Goal: Information Seeking & Learning: Learn about a topic

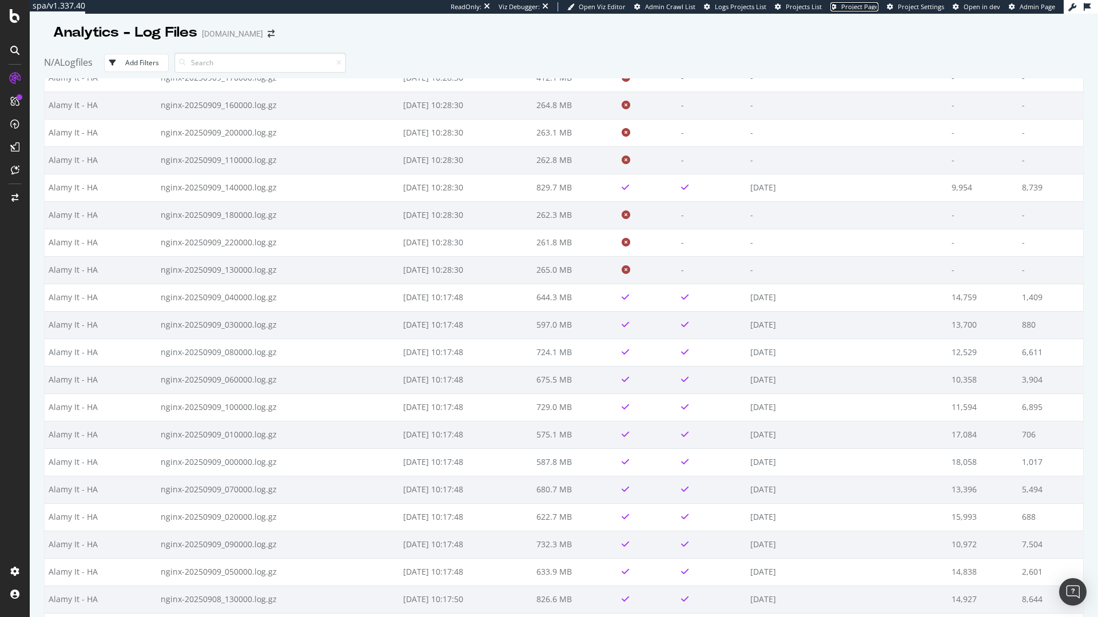
scroll to position [7533, 0]
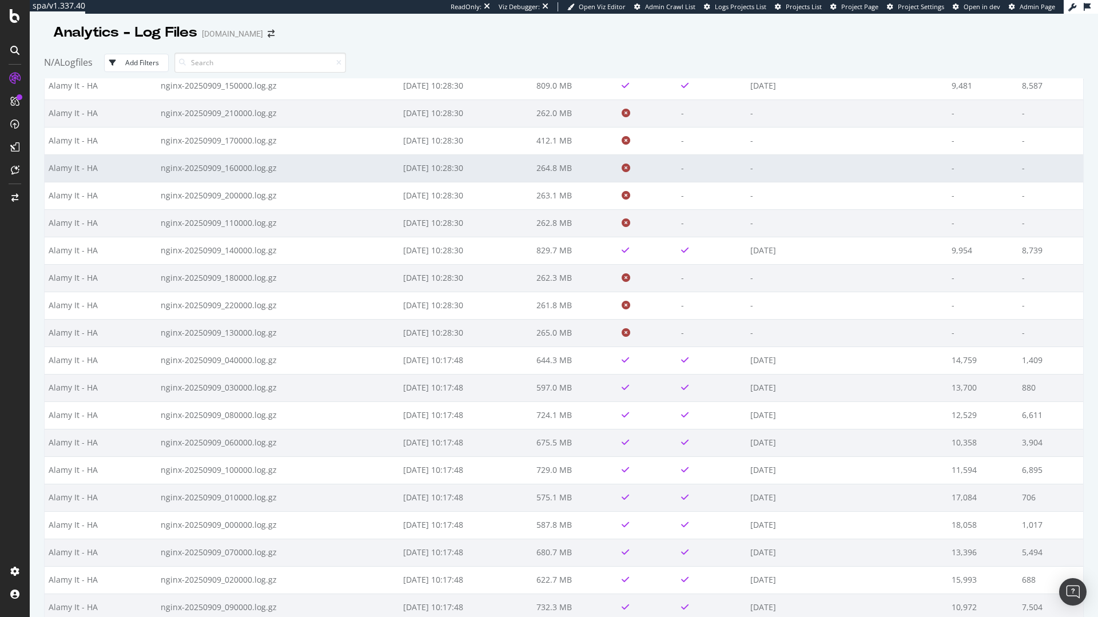
click at [663, 168] on td at bounding box center [647, 167] width 59 height 27
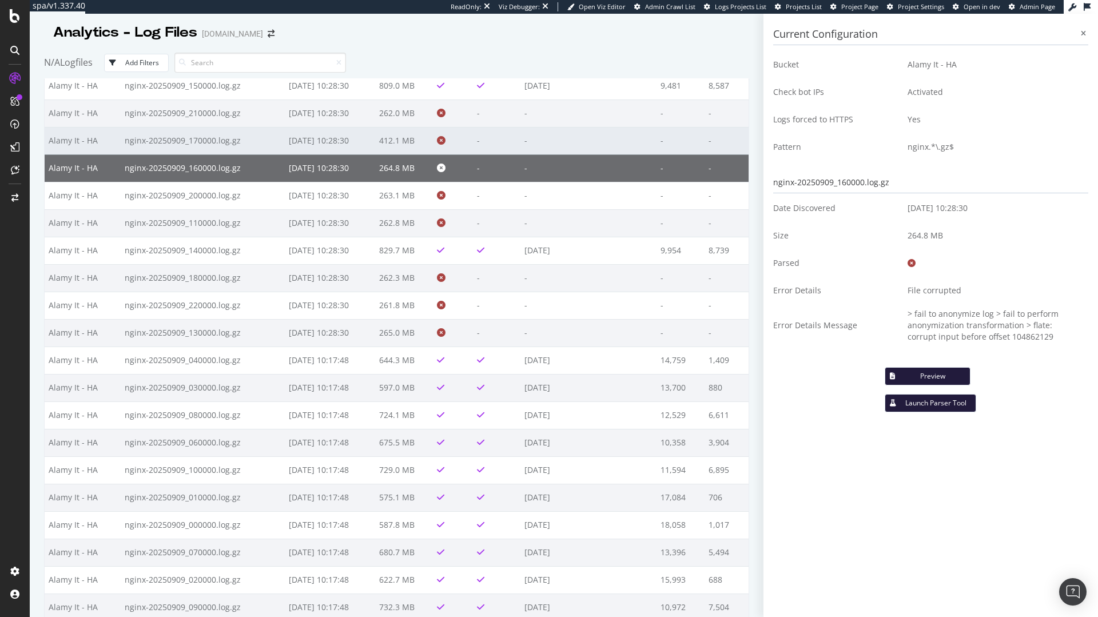
click at [598, 145] on td "-" at bounding box center [588, 140] width 137 height 27
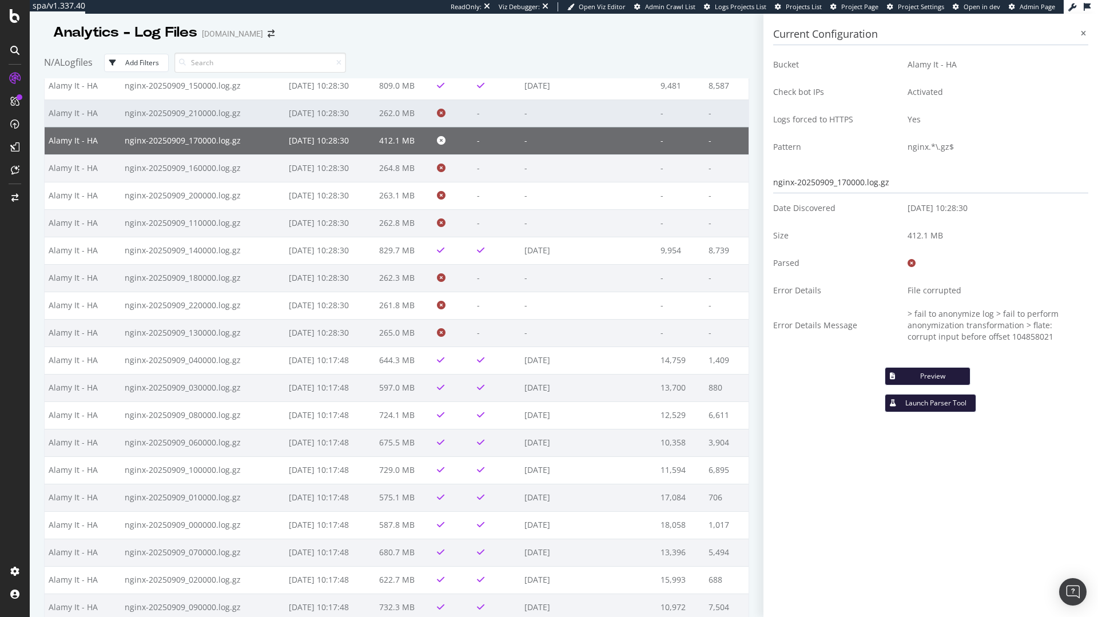
click at [554, 122] on td "-" at bounding box center [588, 113] width 137 height 27
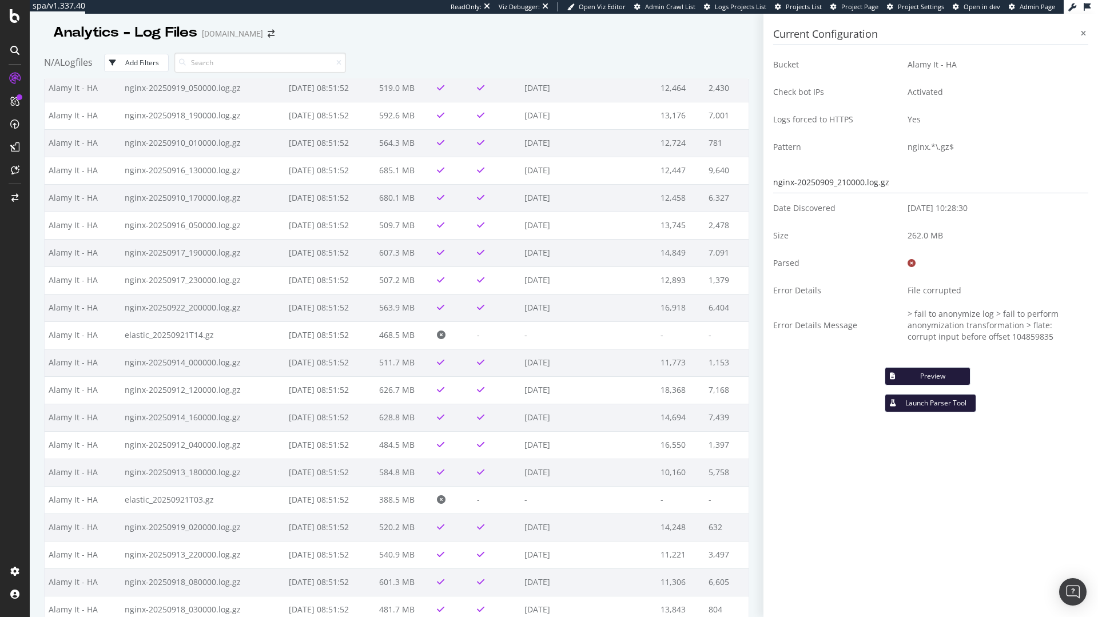
scroll to position [0, 0]
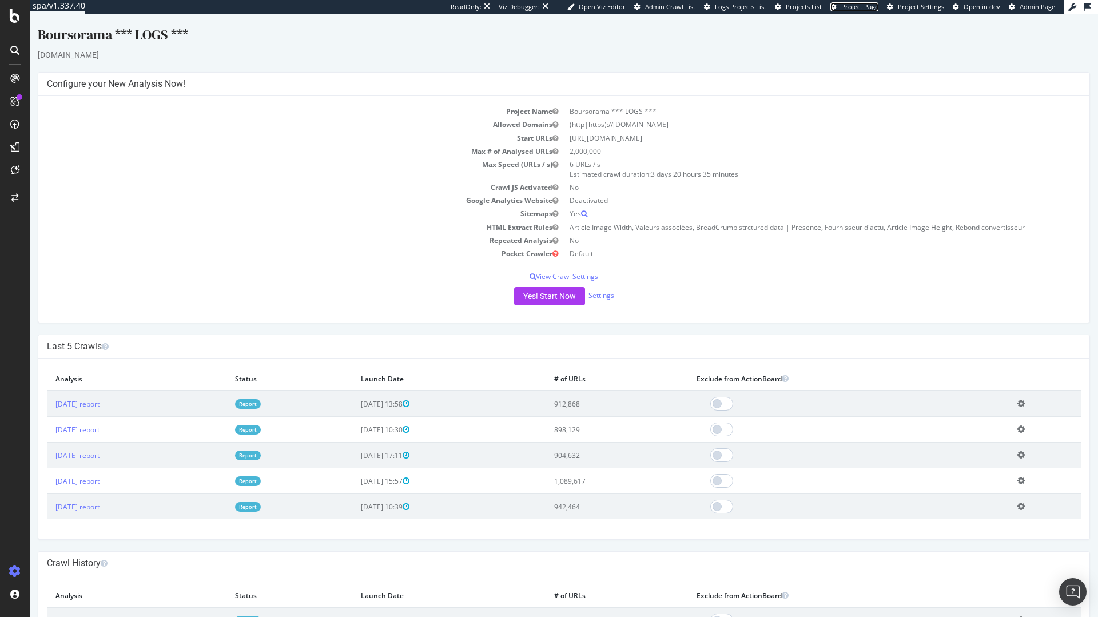
click at [861, 10] on span "Project Page" at bounding box center [859, 6] width 37 height 9
click at [928, 4] on span "Project Settings" at bounding box center [921, 6] width 46 height 9
click at [73, 174] on div "Overview SiteCrawler LogAnalyzer RealKeywords EngagementAnalytics" at bounding box center [81, 147] width 78 height 94
click at [73, 169] on div "RealKeywords" at bounding box center [67, 167] width 51 height 11
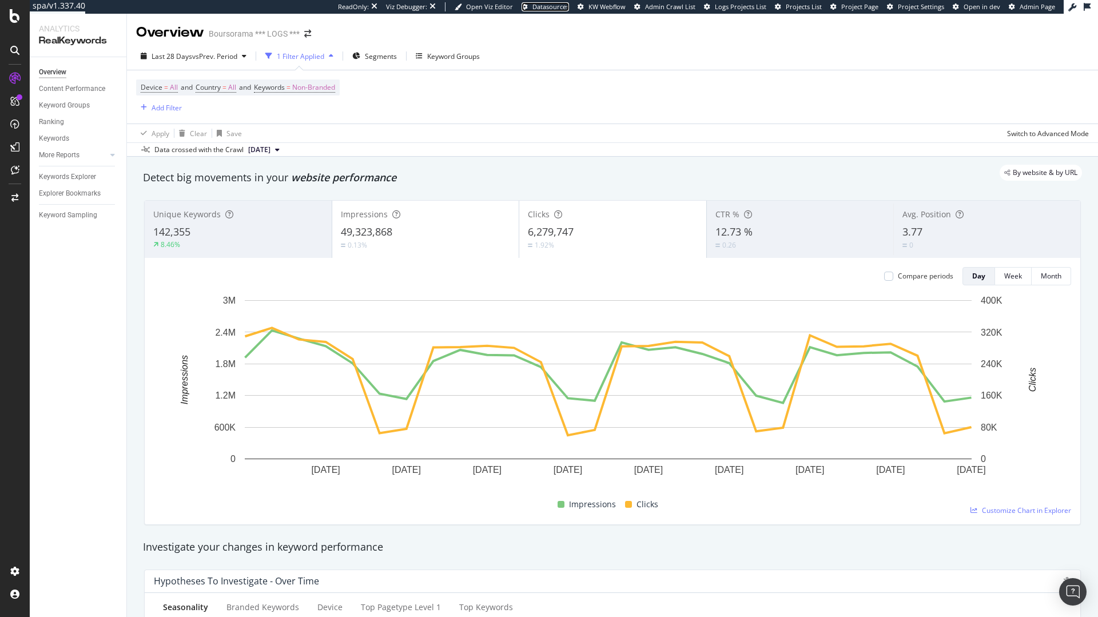
click at [546, 9] on span "Datasources" at bounding box center [550, 6] width 37 height 9
click at [75, 189] on div "EngagementAnalytics" at bounding box center [81, 187] width 78 height 11
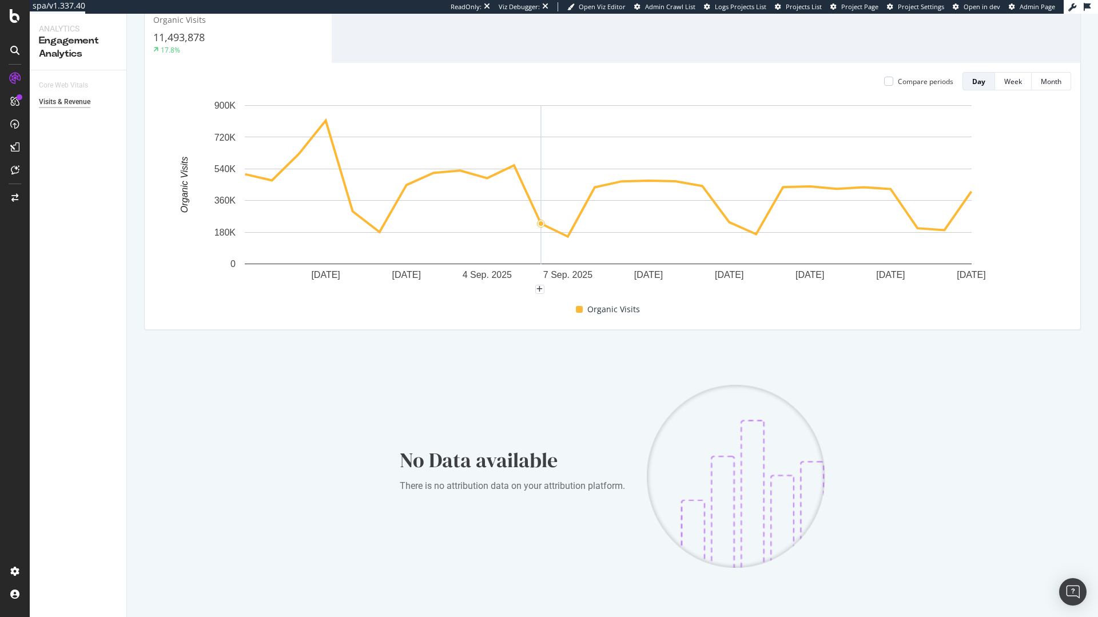
scroll to position [172, 0]
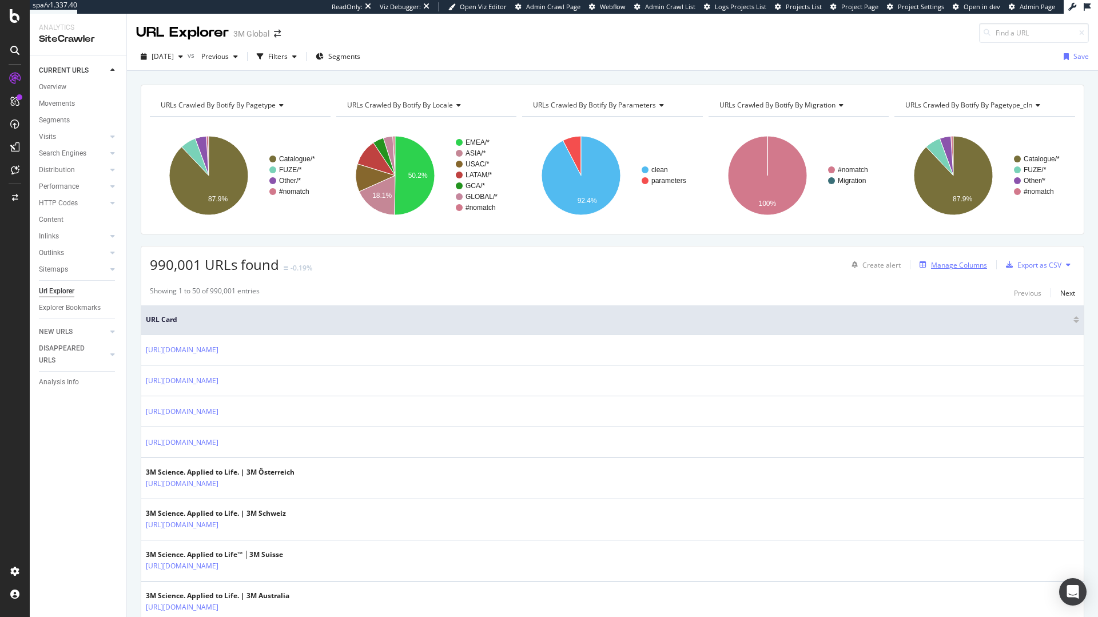
click at [941, 266] on div "Manage Columns" at bounding box center [959, 265] width 56 height 10
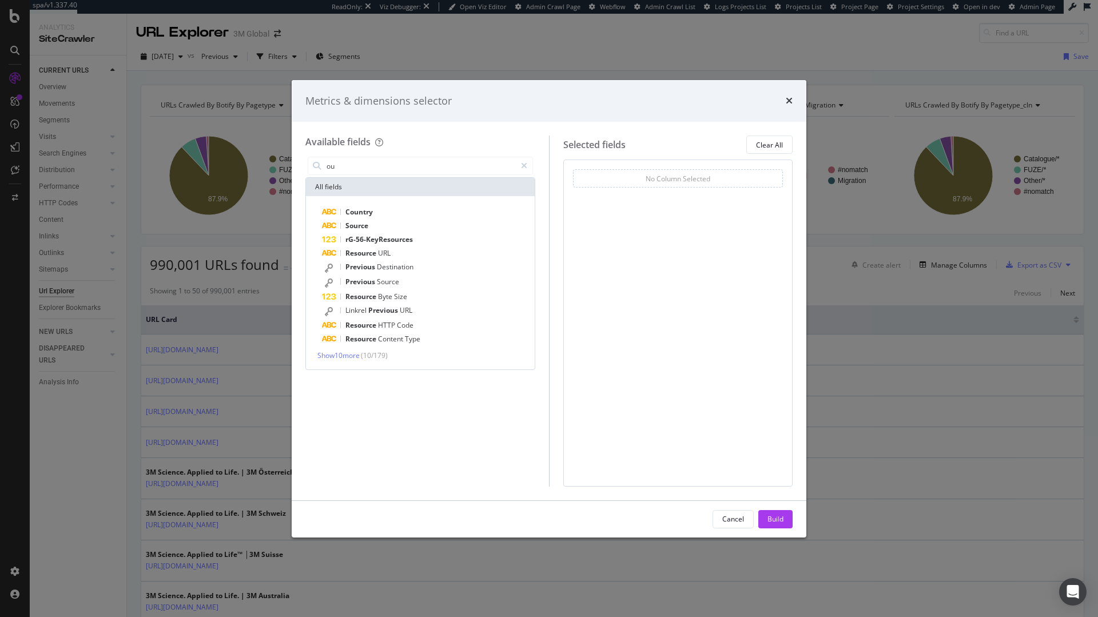
type input "ou"
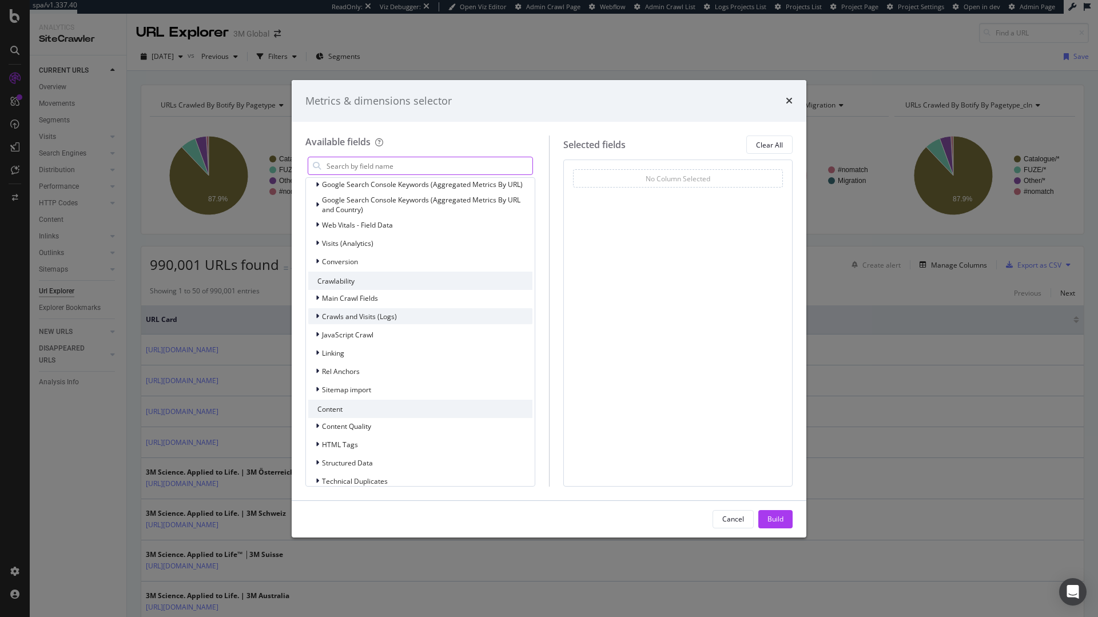
scroll to position [150, 0]
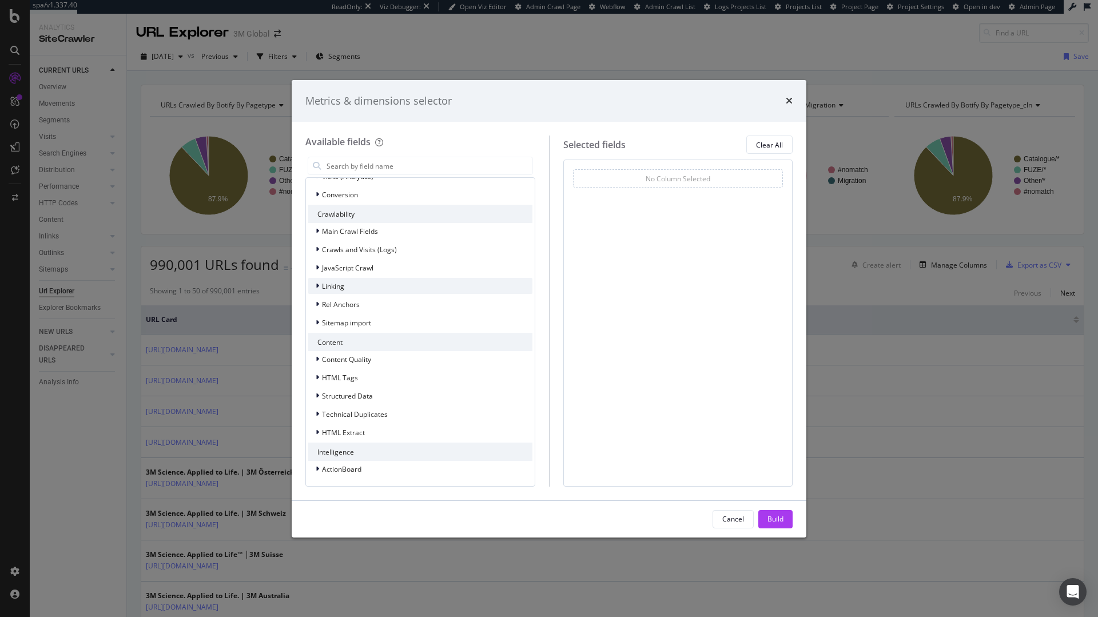
click at [320, 284] on div "modal" at bounding box center [318, 285] width 7 height 11
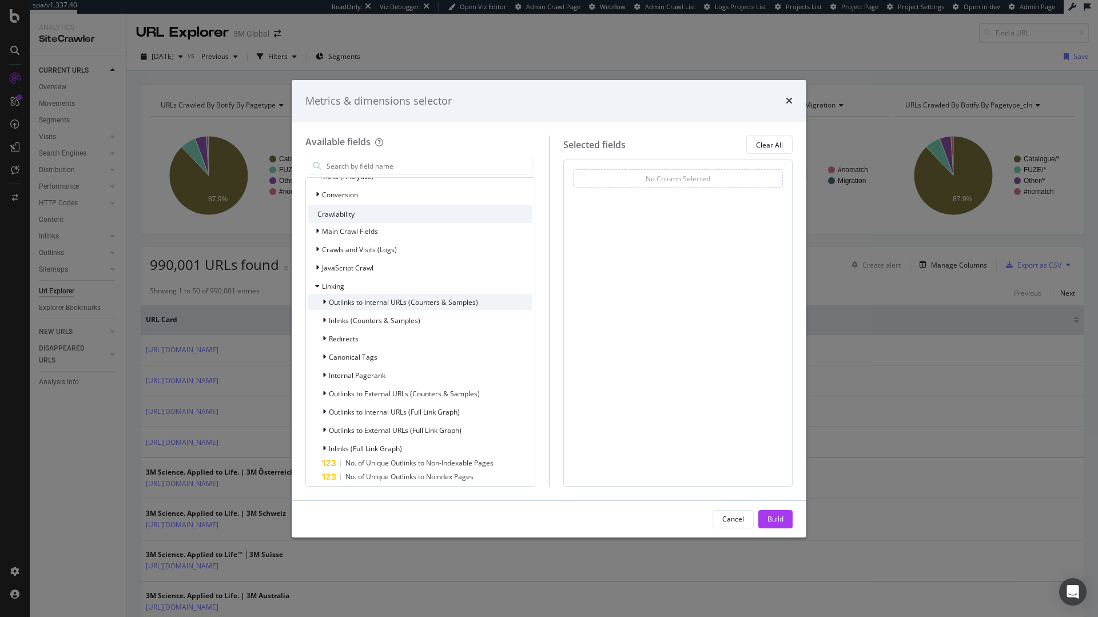
click at [410, 304] on span "Outlinks to Internal URLs (Counters & Samples)" at bounding box center [403, 302] width 149 height 10
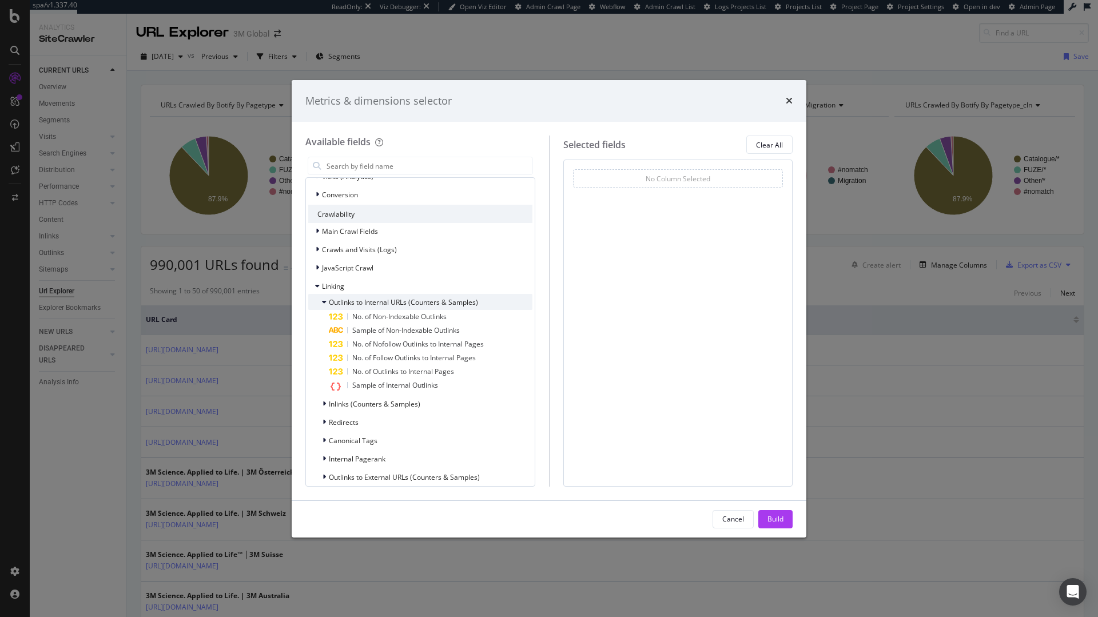
click at [410, 303] on span "Outlinks to Internal URLs (Counters & Samples)" at bounding box center [403, 302] width 149 height 10
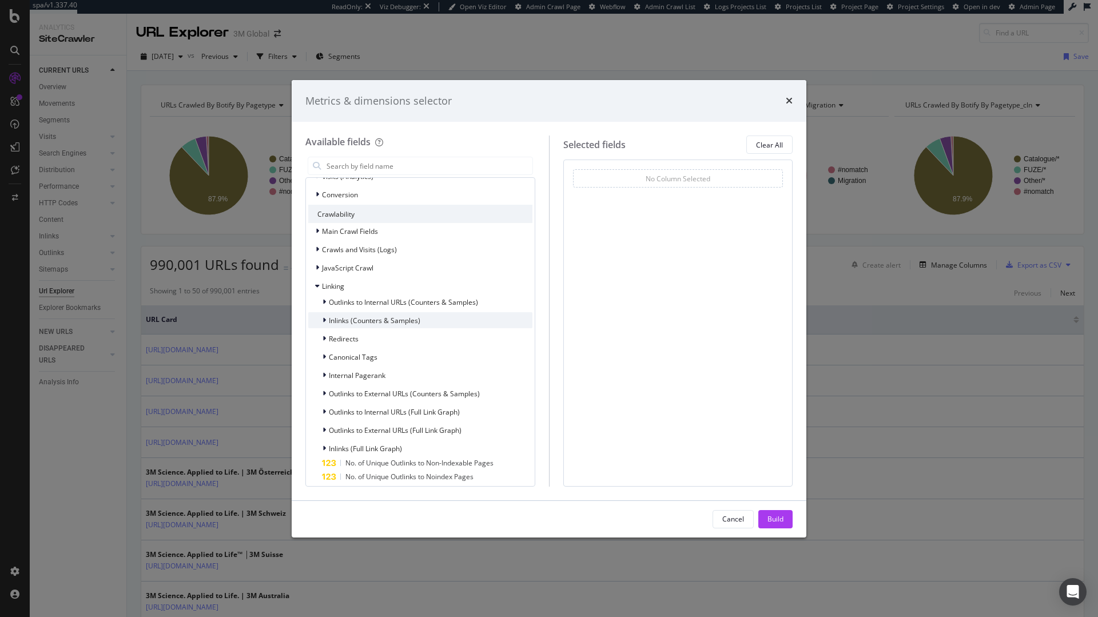
click at [392, 321] on span "Inlinks (Counters & Samples)" at bounding box center [375, 321] width 92 height 10
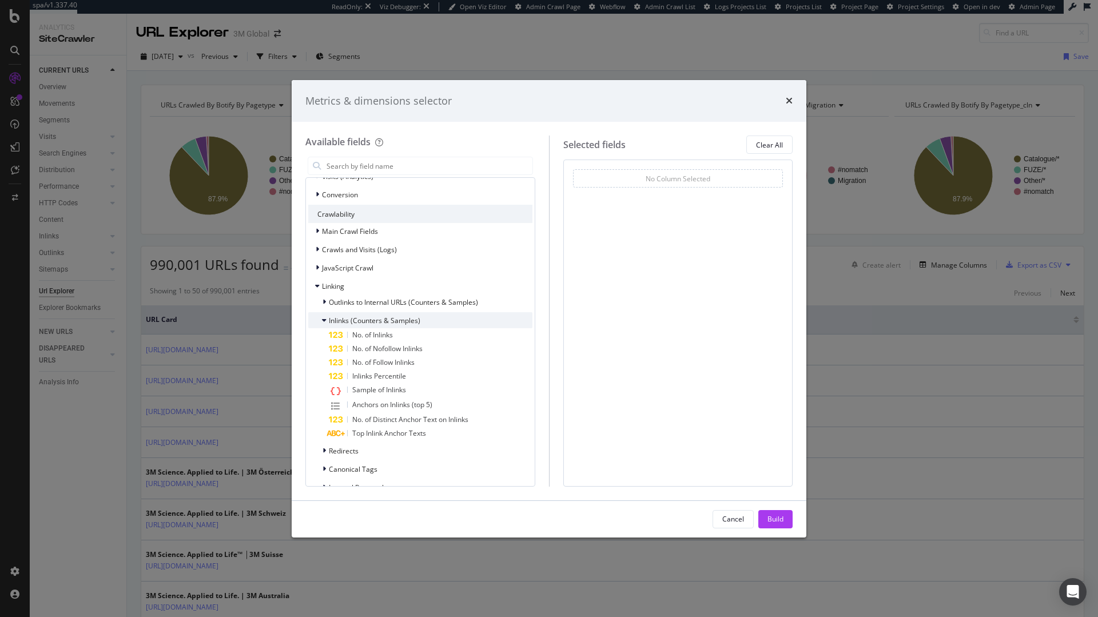
click at [392, 321] on span "Inlinks (Counters & Samples)" at bounding box center [375, 321] width 92 height 10
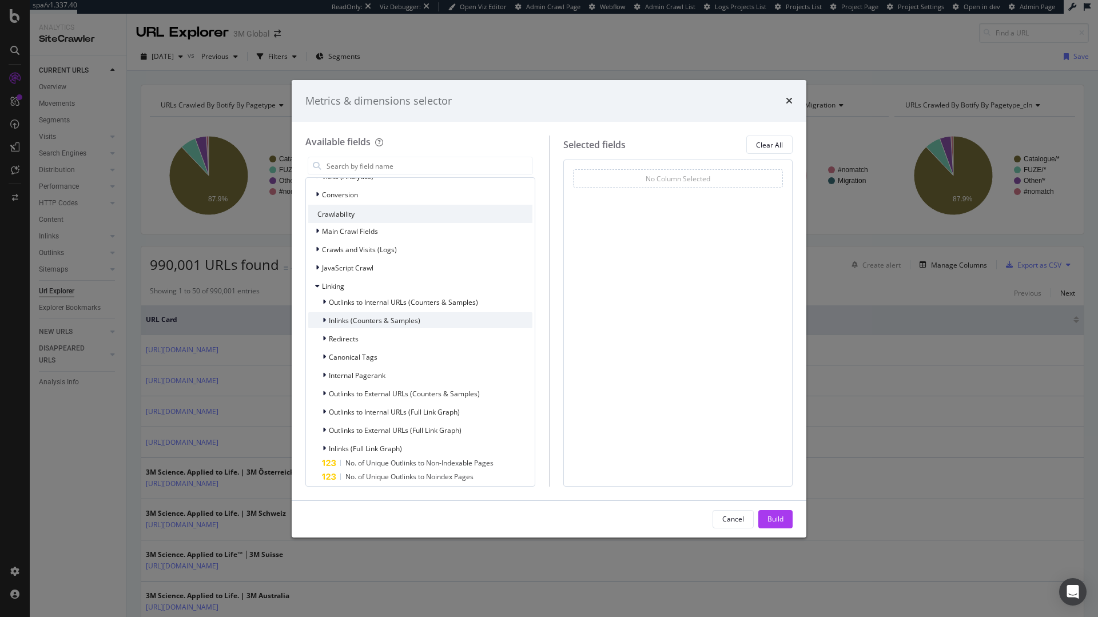
click at [391, 327] on div "Inlinks (Counters & Samples)" at bounding box center [420, 320] width 224 height 16
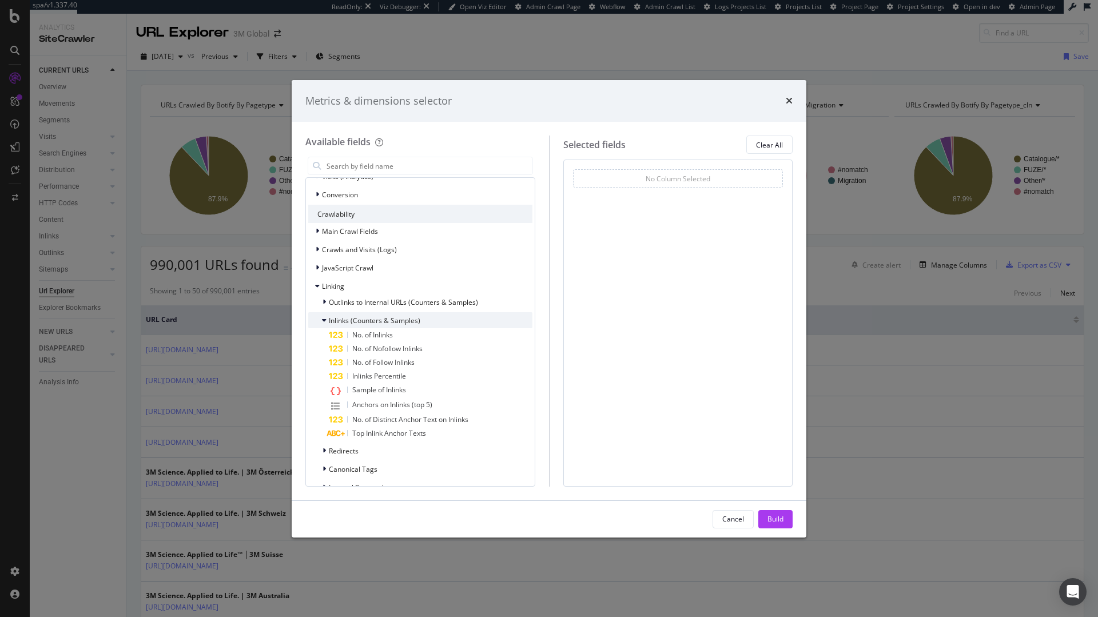
click at [391, 327] on div "Inlinks (Counters & Samples)" at bounding box center [420, 320] width 224 height 16
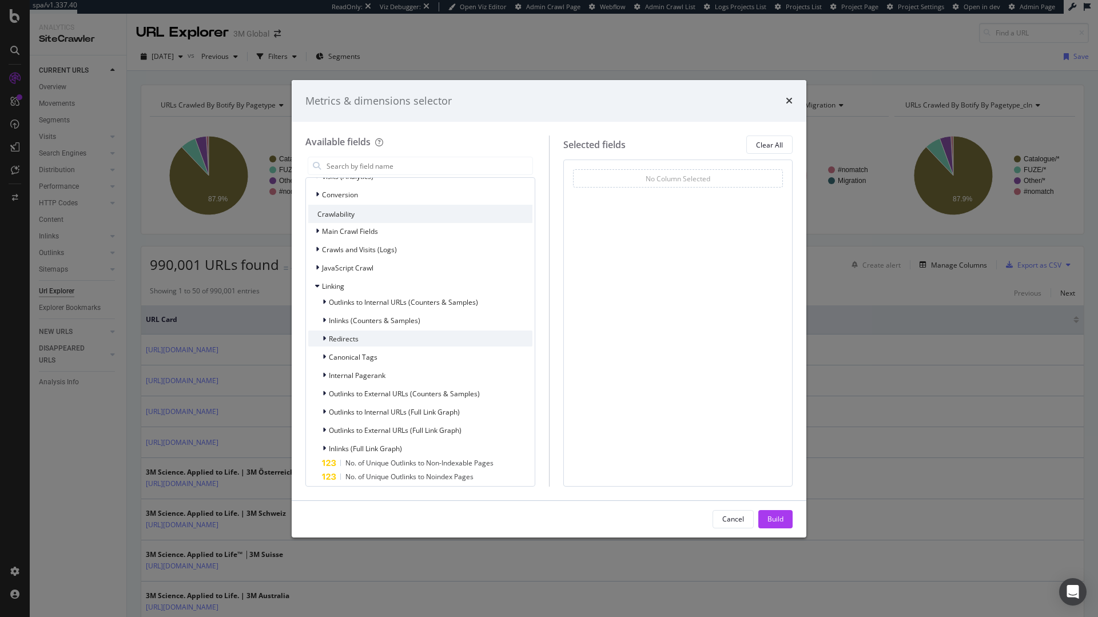
click at [381, 345] on div "Redirects" at bounding box center [420, 339] width 224 height 16
click at [382, 342] on div "Redirects" at bounding box center [420, 339] width 224 height 16
click at [381, 364] on div "Canonical Tags" at bounding box center [420, 357] width 224 height 16
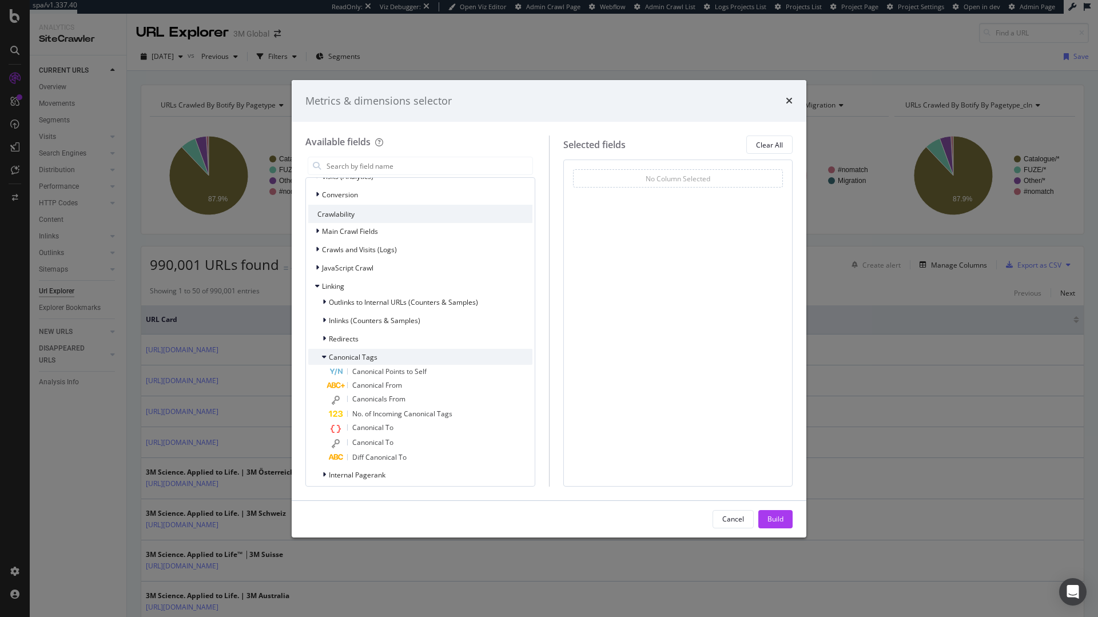
click at [381, 360] on div "Canonical Tags" at bounding box center [420, 357] width 224 height 16
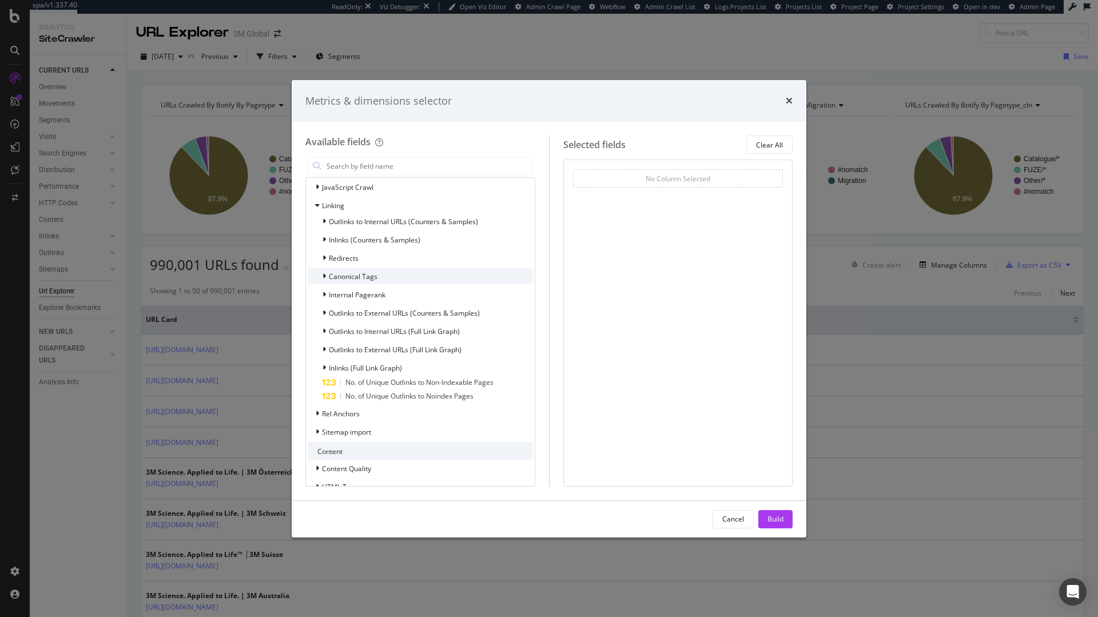
scroll to position [260, 0]
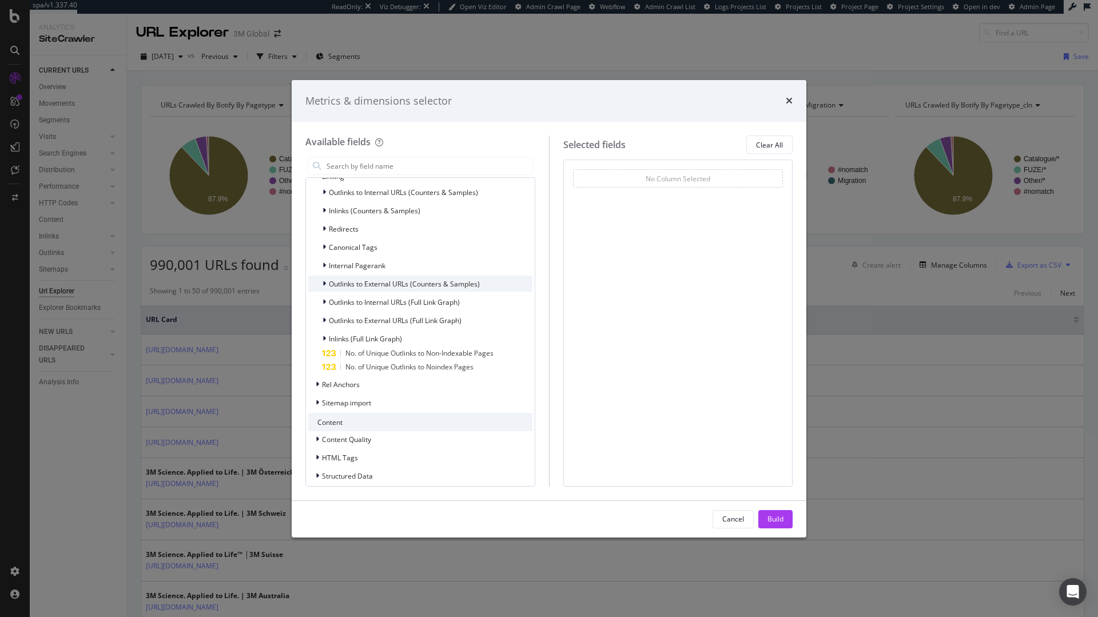
click at [385, 285] on span "Outlinks to External URLs (Counters & Samples)" at bounding box center [404, 284] width 151 height 10
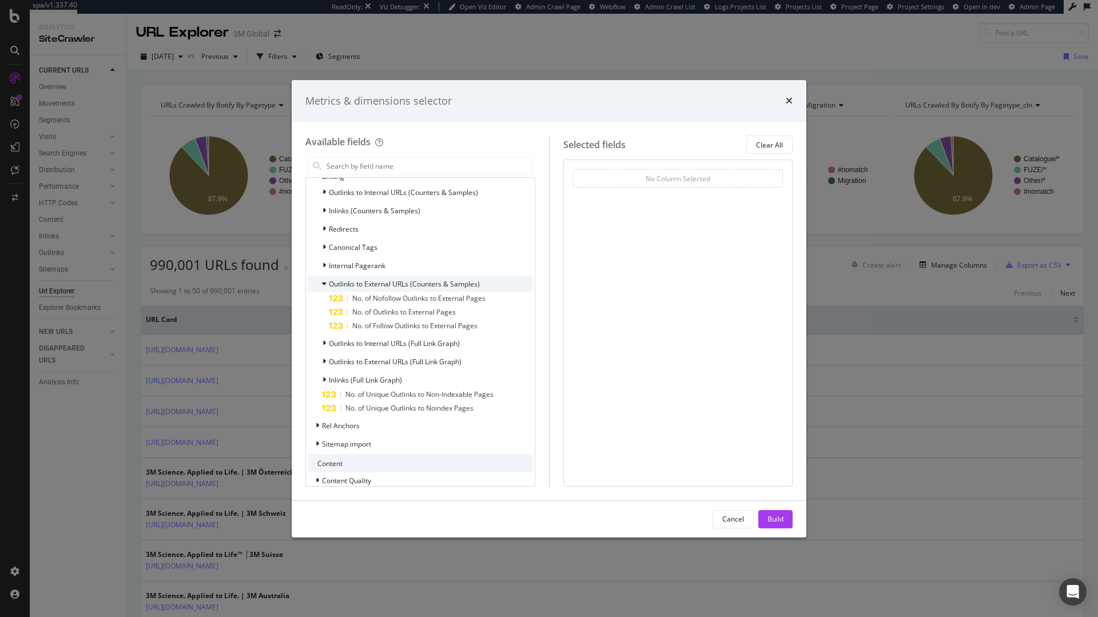
click at [387, 283] on span "Outlinks to External URLs (Counters & Samples)" at bounding box center [404, 284] width 151 height 10
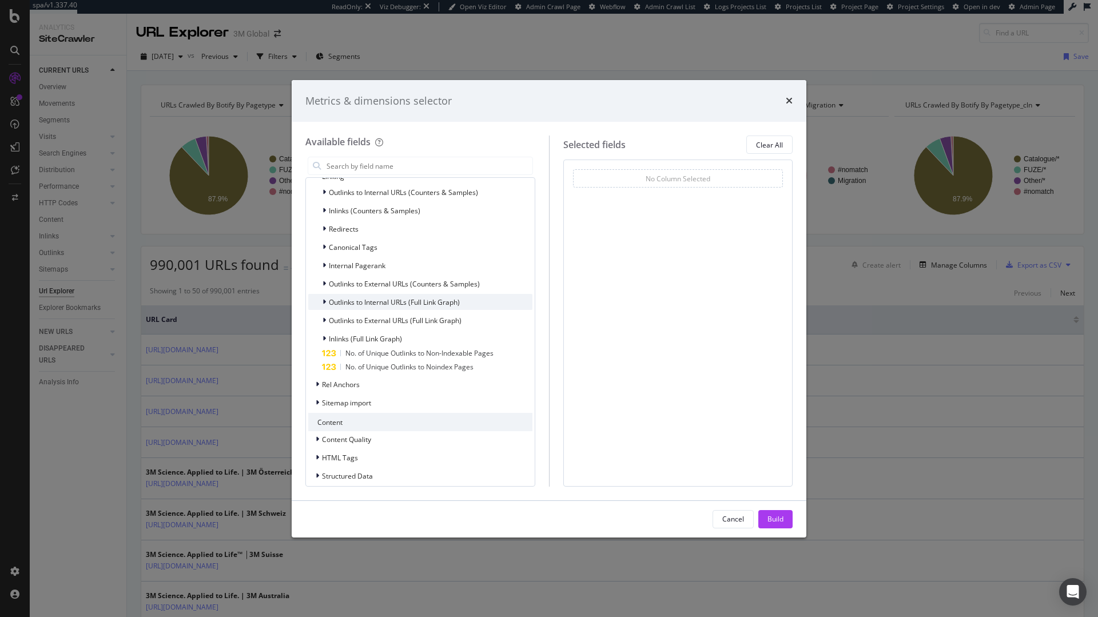
click at [385, 303] on span "Outlinks to Internal URLs (Full Link Graph)" at bounding box center [394, 302] width 131 height 10
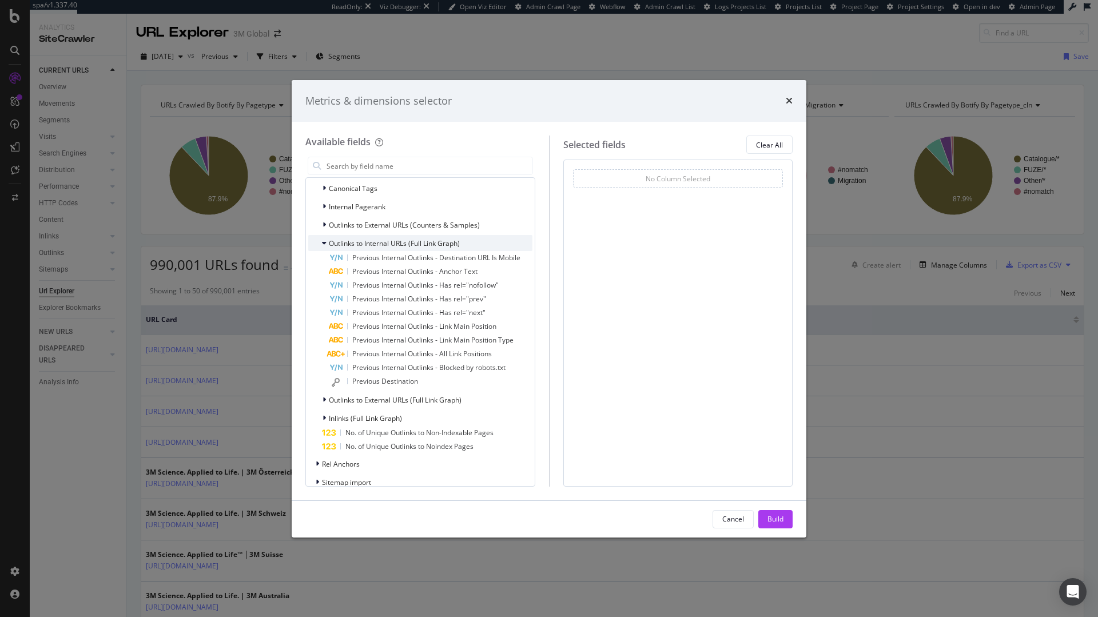
scroll to position [324, 0]
click at [405, 395] on span "Outlinks to External URLs (Full Link Graph)" at bounding box center [395, 395] width 133 height 10
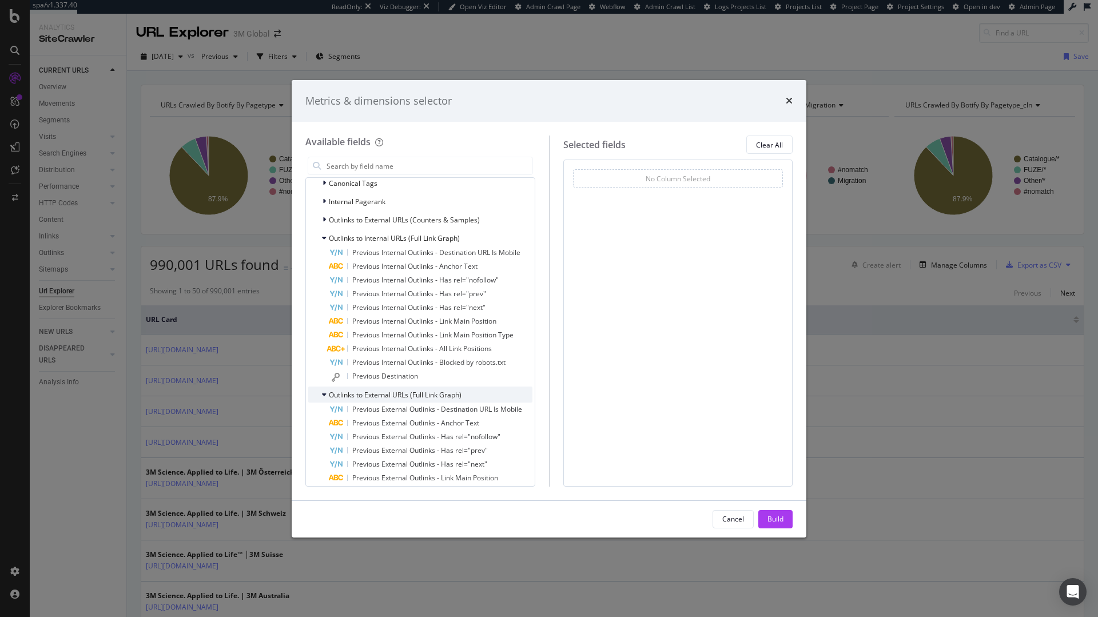
click at [405, 395] on span "Outlinks to External URLs (Full Link Graph)" at bounding box center [395, 395] width 133 height 10
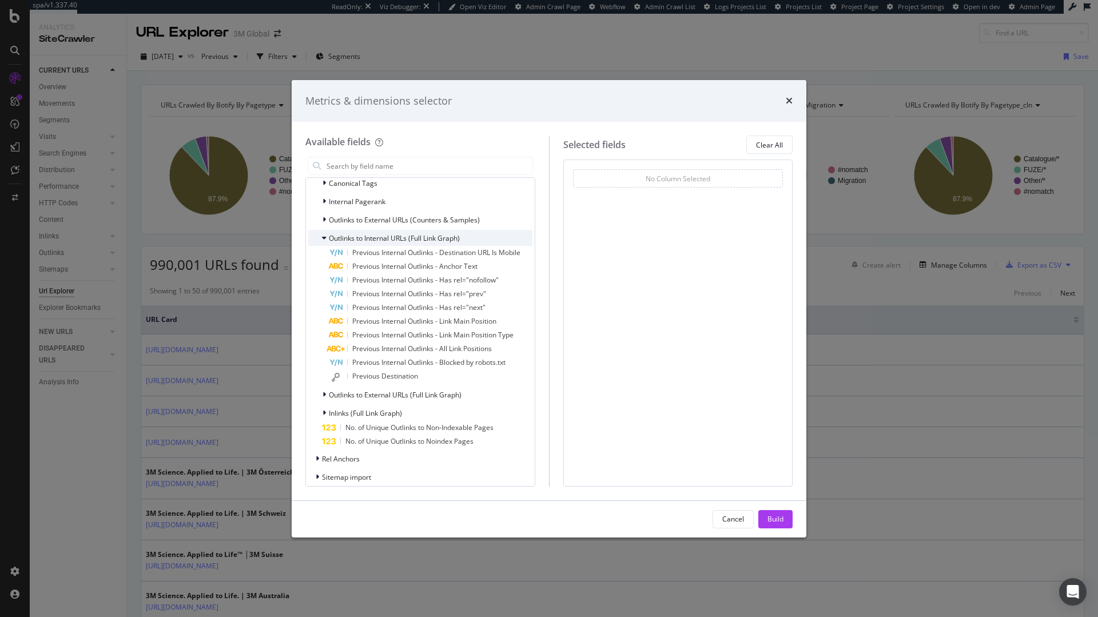
click at [439, 235] on span "Outlinks to Internal URLs (Full Link Graph)" at bounding box center [394, 238] width 131 height 10
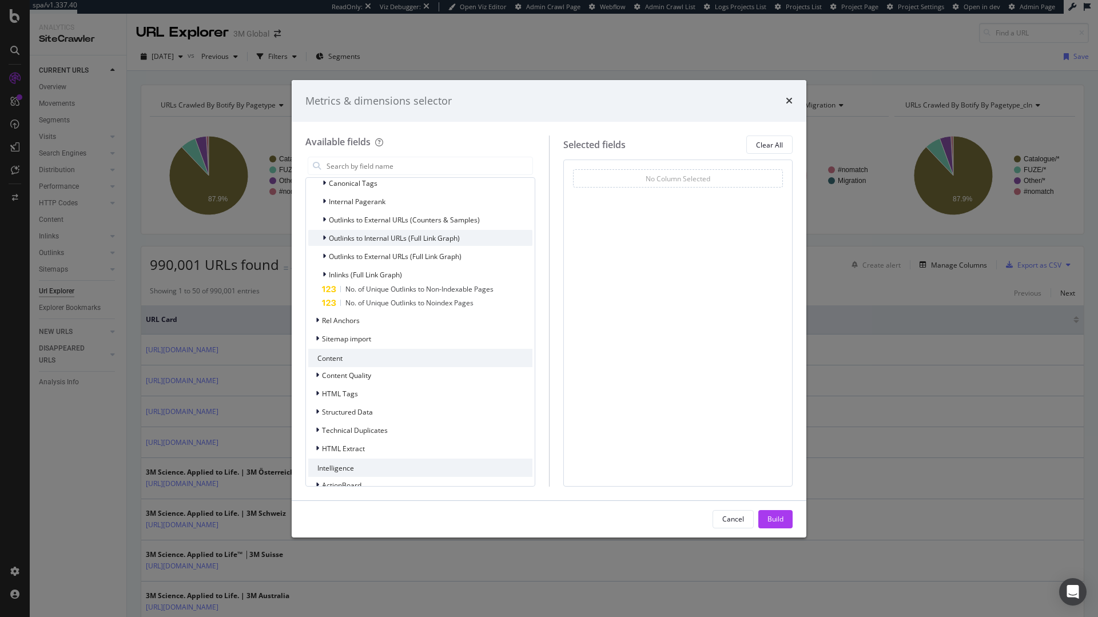
click at [436, 237] on span "Outlinks to Internal URLs (Full Link Graph)" at bounding box center [394, 238] width 131 height 10
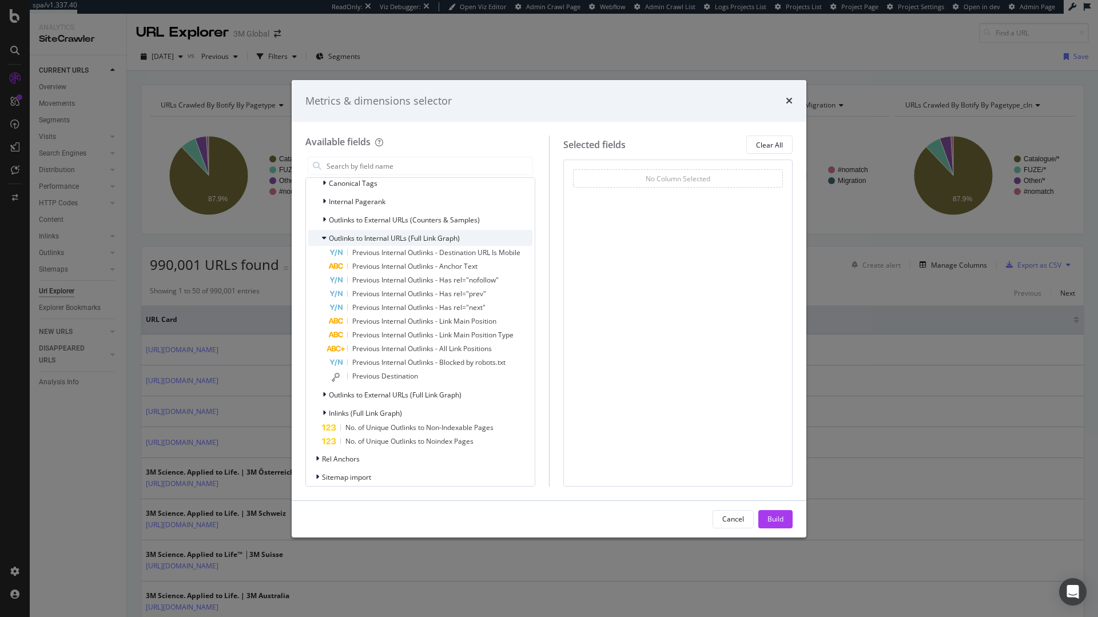
click at [436, 237] on span "Outlinks to Internal URLs (Full Link Graph)" at bounding box center [394, 238] width 131 height 10
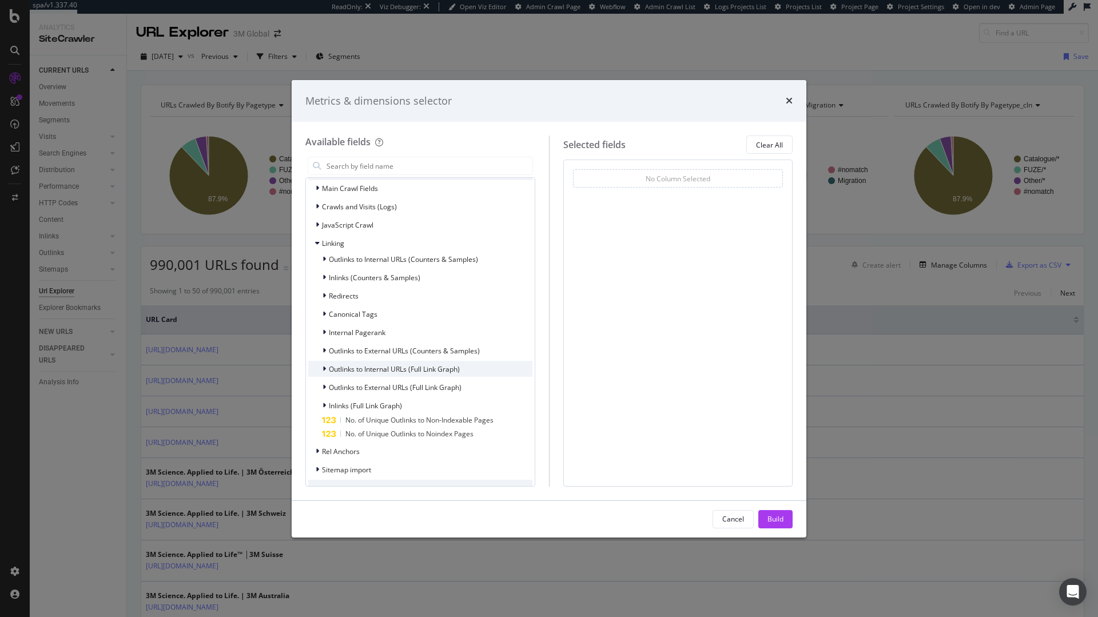
scroll to position [192, 0]
click at [448, 257] on span "Outlinks to Internal URLs (Counters & Samples)" at bounding box center [403, 261] width 149 height 10
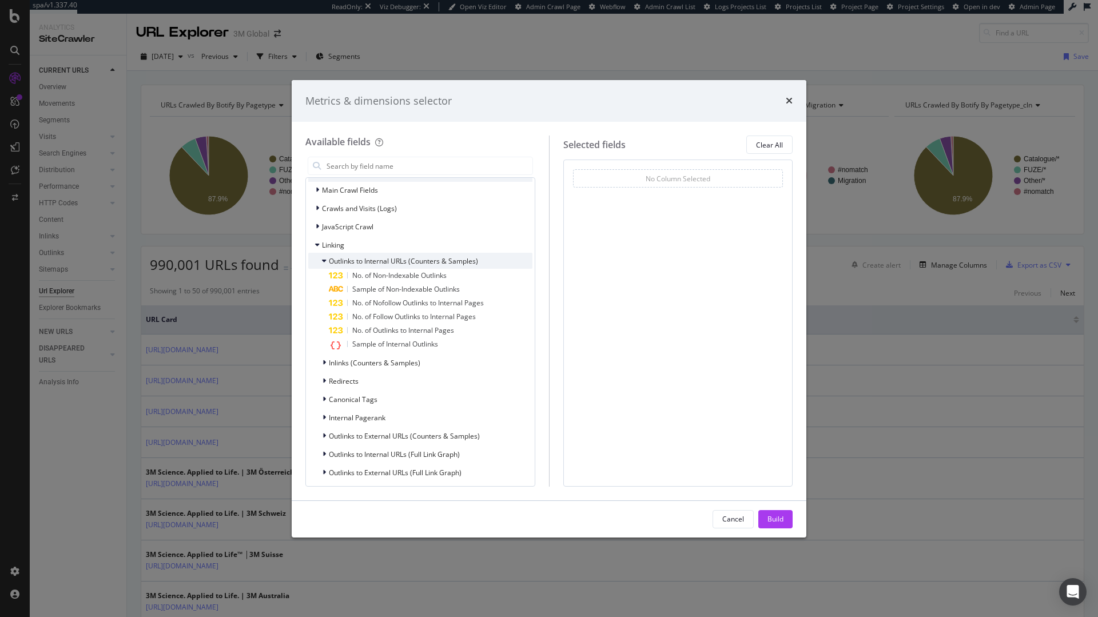
click at [457, 260] on span "Outlinks to Internal URLs (Counters & Samples)" at bounding box center [403, 261] width 149 height 10
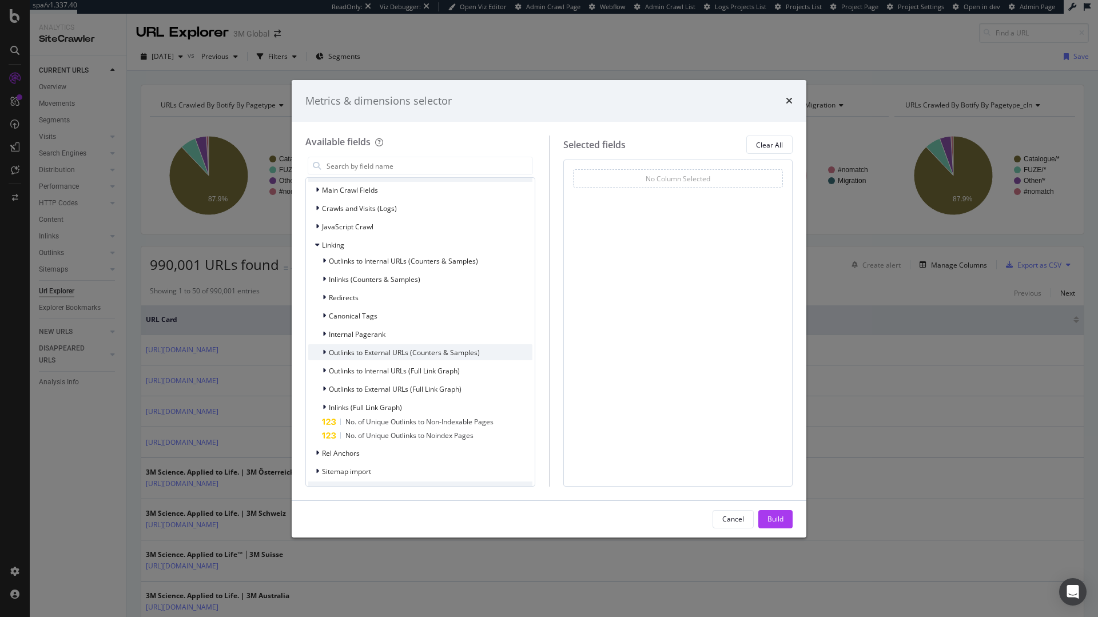
click at [475, 355] on span "Outlinks to External URLs (Counters & Samples)" at bounding box center [404, 353] width 151 height 10
click at [454, 375] on span "Outlinks to Internal URLs (Full Link Graph)" at bounding box center [394, 371] width 131 height 10
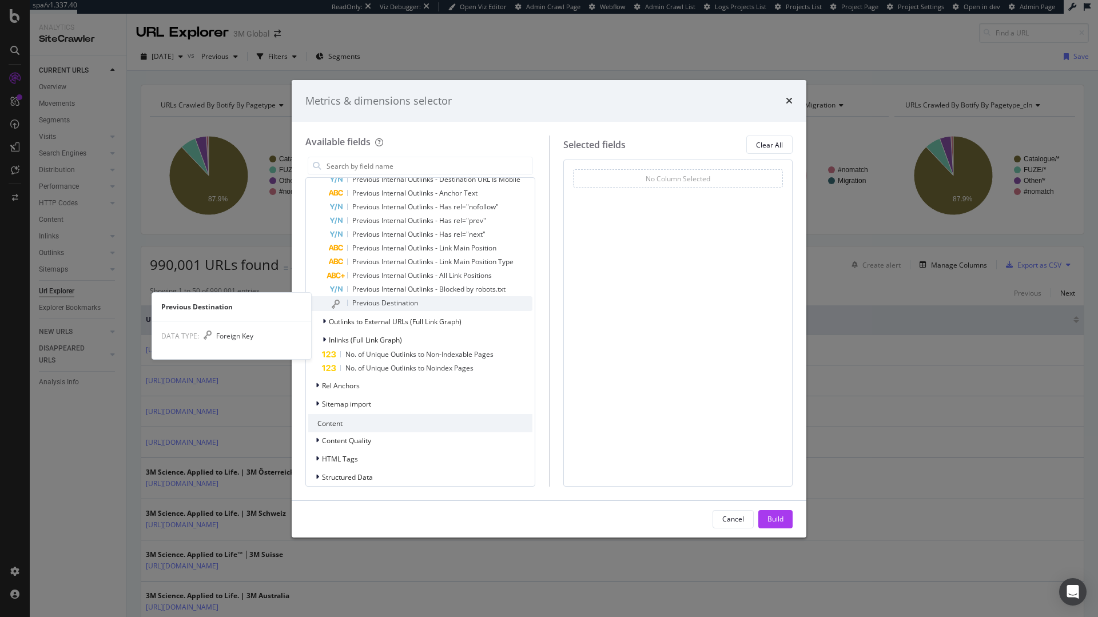
scroll to position [402, 0]
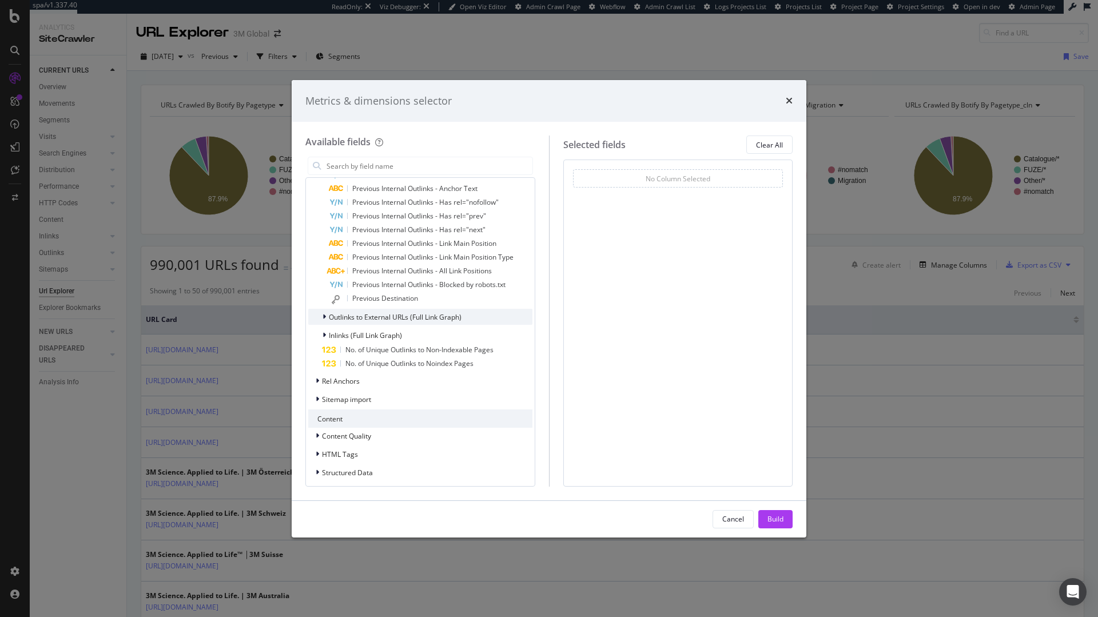
click at [422, 313] on span "Outlinks to External URLs (Full Link Graph)" at bounding box center [395, 317] width 133 height 10
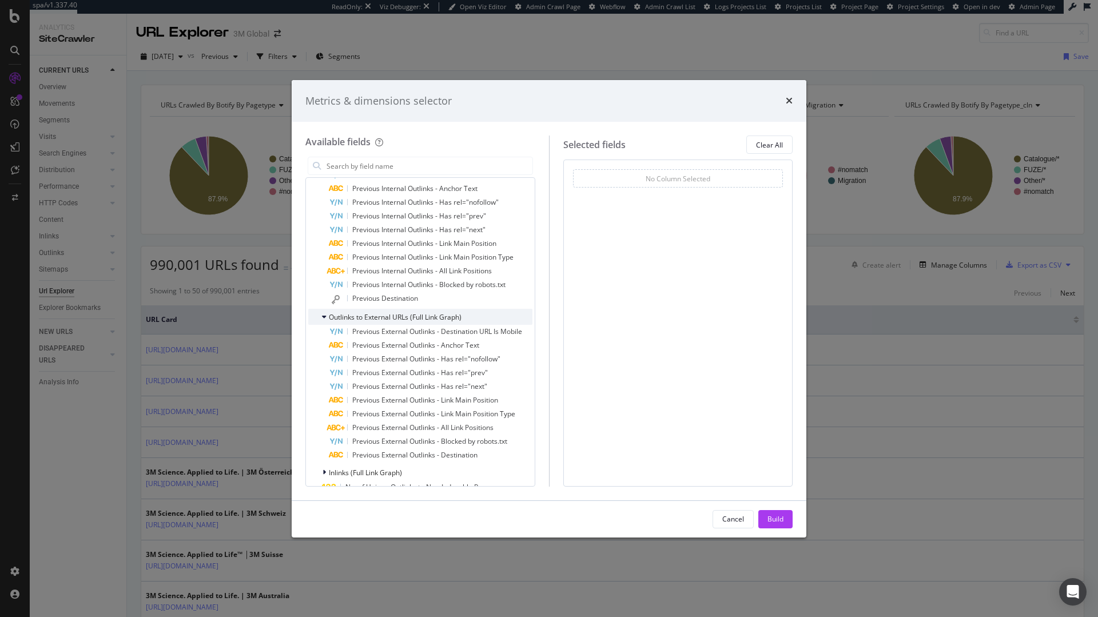
click at [422, 313] on span "Outlinks to External URLs (Full Link Graph)" at bounding box center [395, 317] width 133 height 10
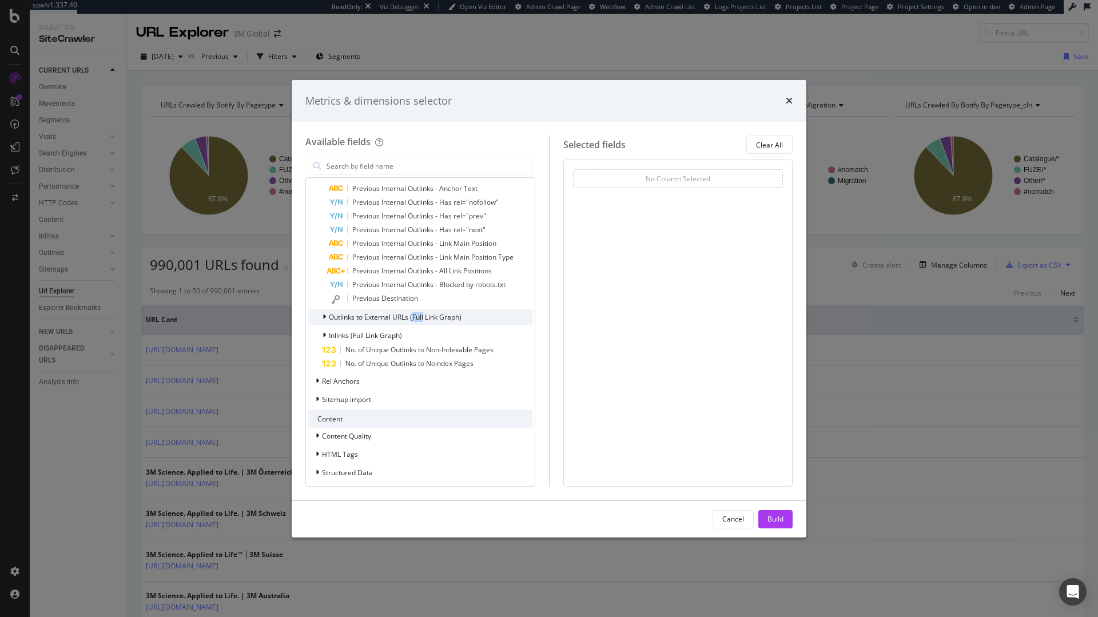
click at [422, 313] on span "Outlinks to External URLs (Full Link Graph)" at bounding box center [395, 317] width 133 height 10
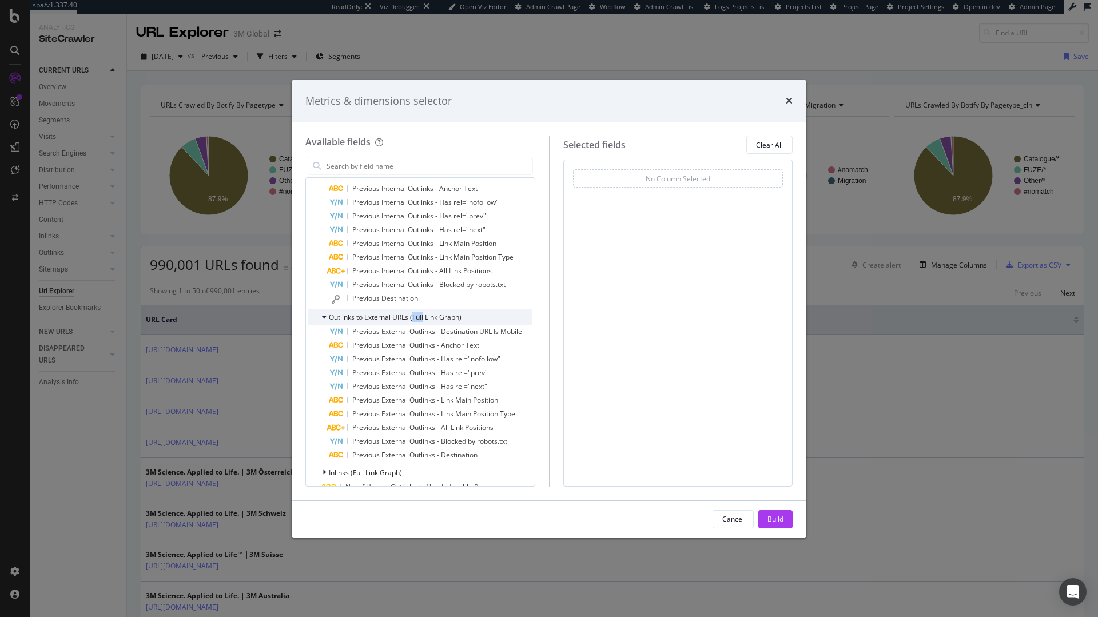
click at [422, 313] on span "Outlinks to External URLs (Full Link Graph)" at bounding box center [395, 317] width 133 height 10
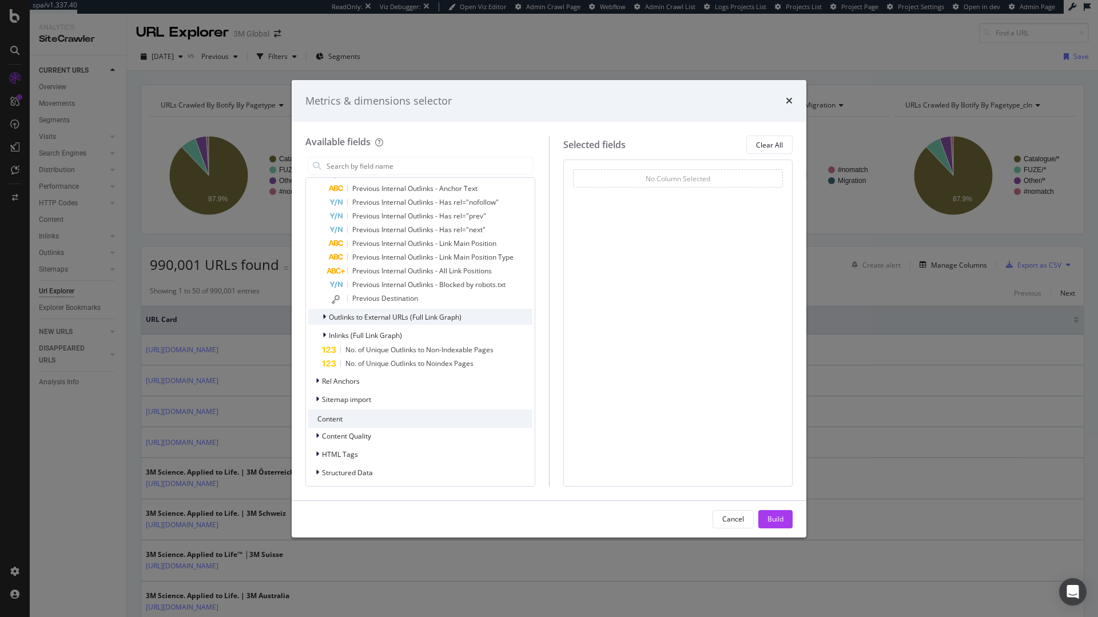
click at [426, 320] on span "Outlinks to External URLs (Full Link Graph)" at bounding box center [395, 317] width 133 height 10
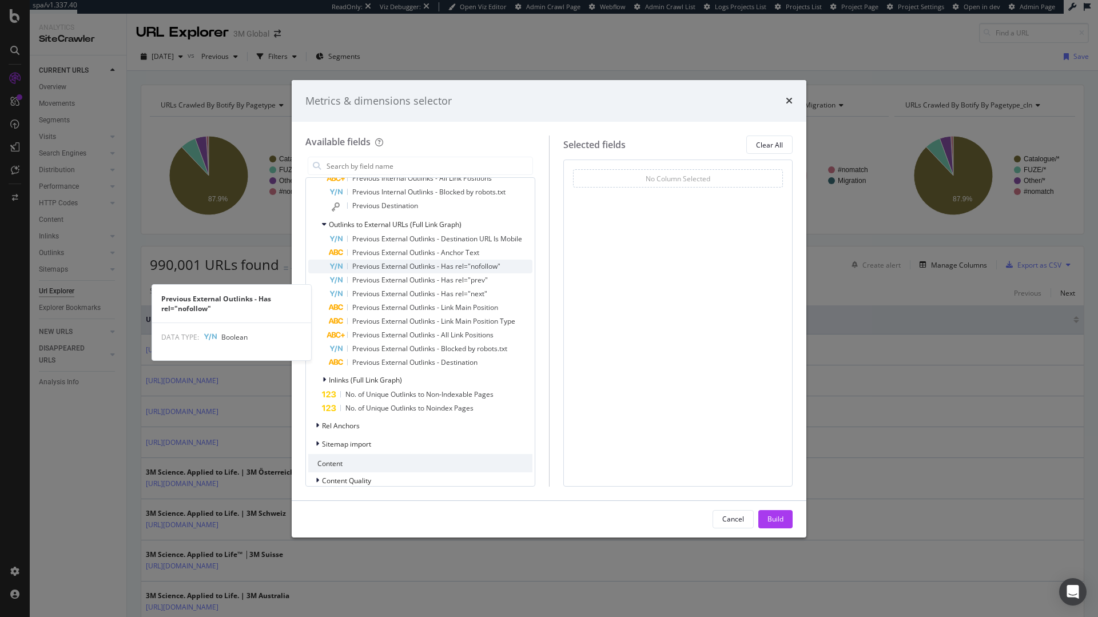
scroll to position [471, 0]
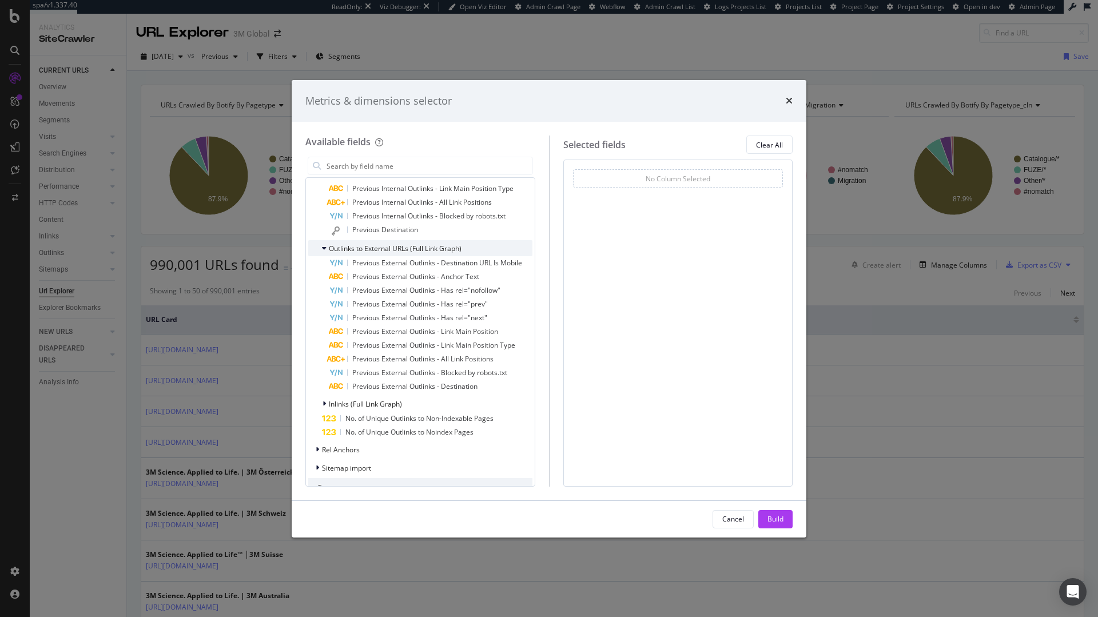
click at [414, 248] on span "Outlinks to External URLs (Full Link Graph)" at bounding box center [395, 249] width 133 height 10
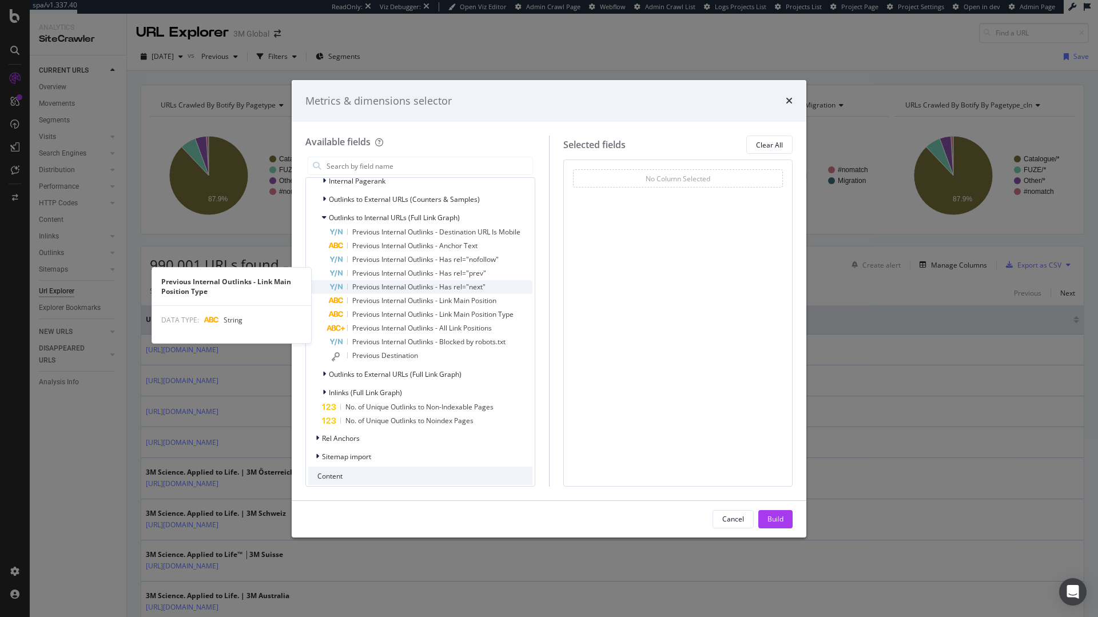
scroll to position [333, 0]
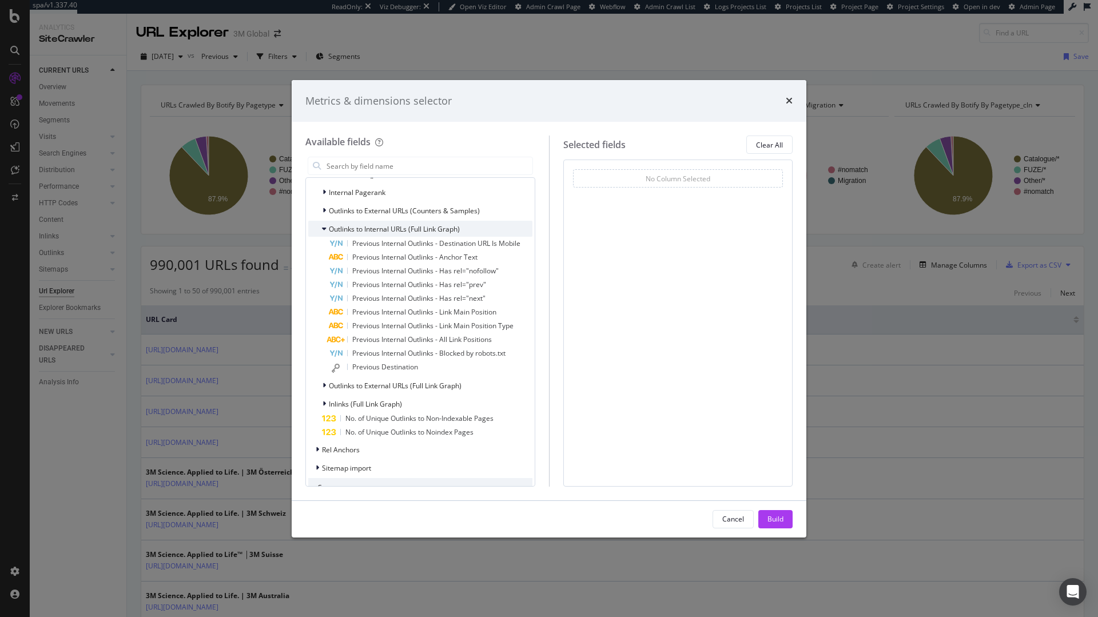
click at [404, 232] on span "Outlinks to Internal URLs (Full Link Graph)" at bounding box center [394, 229] width 131 height 10
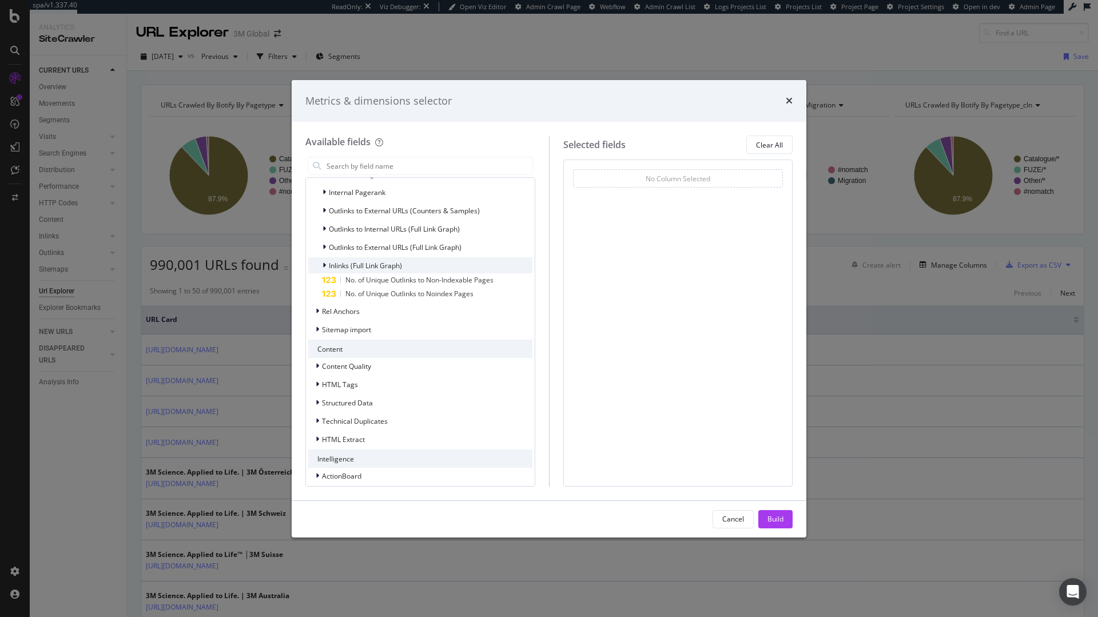
click at [367, 263] on span "Inlinks (Full Link Graph)" at bounding box center [365, 266] width 73 height 10
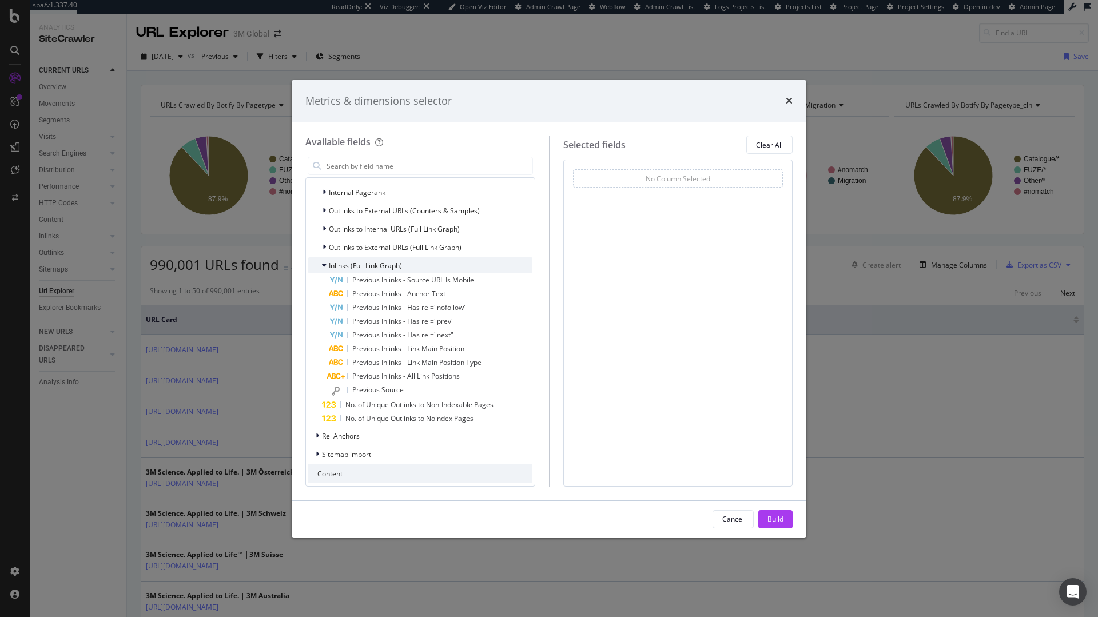
click at [404, 269] on div "Inlinks (Full Link Graph)" at bounding box center [420, 265] width 224 height 16
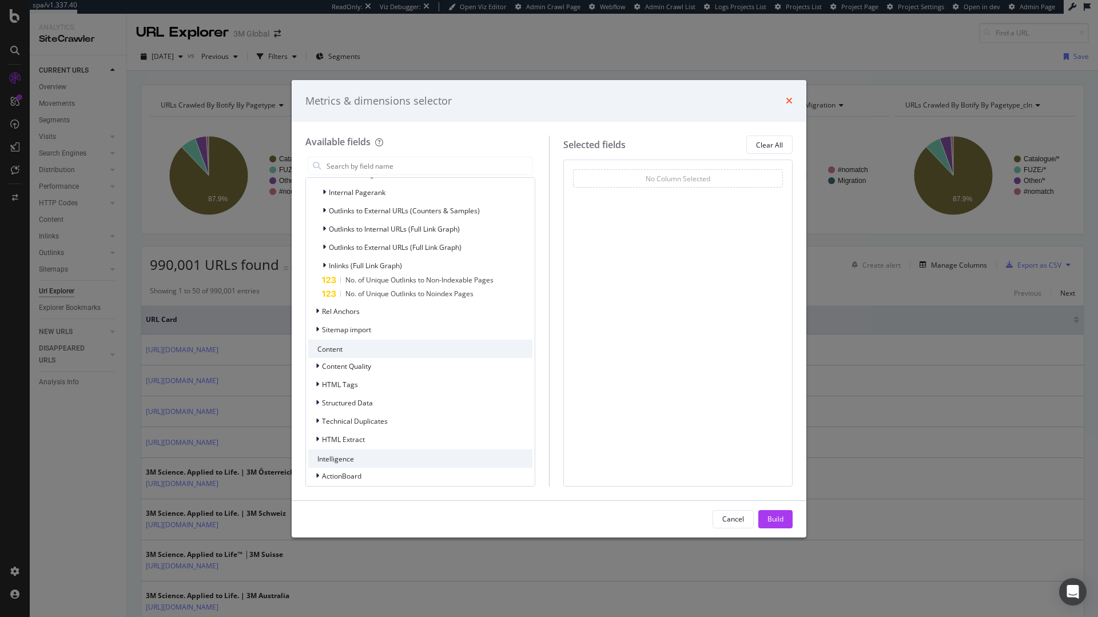
click at [792, 98] on icon "times" at bounding box center [789, 100] width 7 height 9
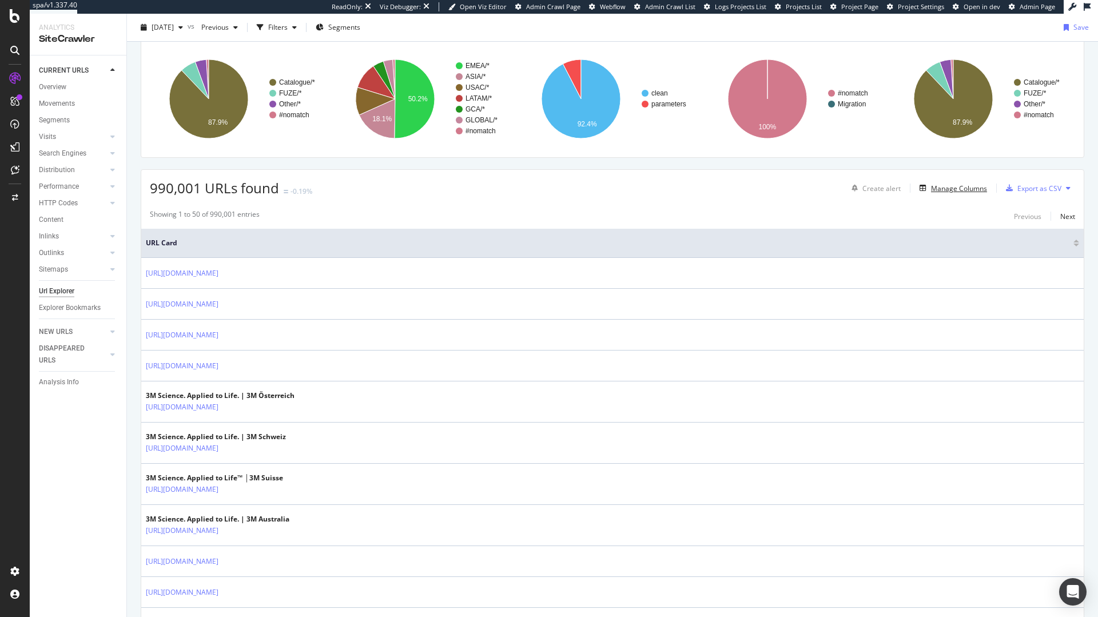
scroll to position [78, 0]
